Goal: Navigation & Orientation: Find specific page/section

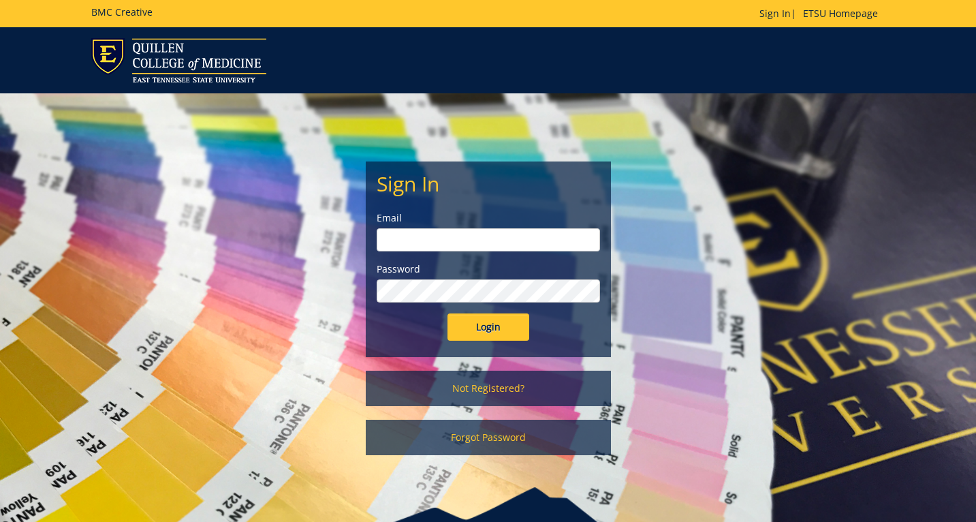
type input "etsuhealthprojects@etsu.edu"
click at [489, 321] on input "Login" at bounding box center [488, 326] width 82 height 27
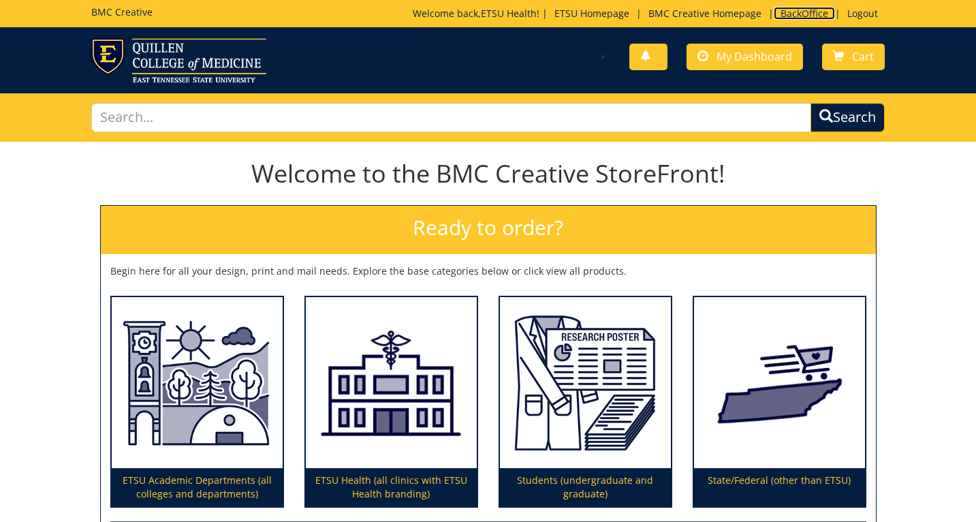
click at [792, 12] on link "BackOffice" at bounding box center [804, 13] width 61 height 13
